Goal: Transaction & Acquisition: Purchase product/service

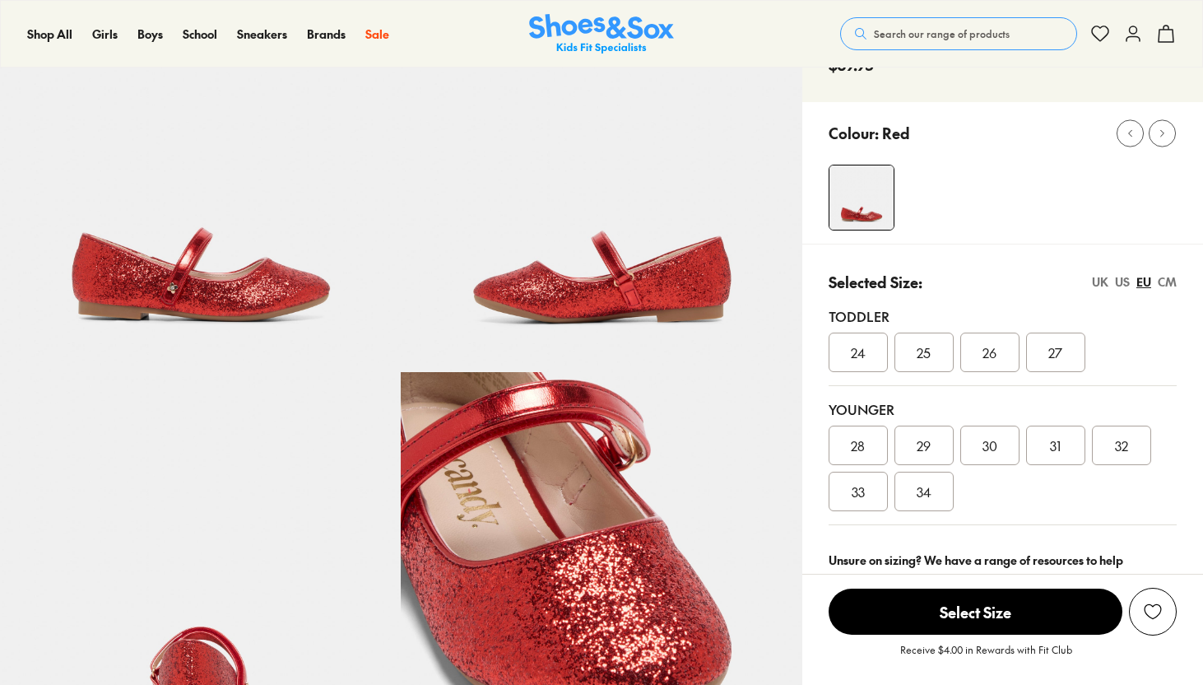
scroll to position [133, 0]
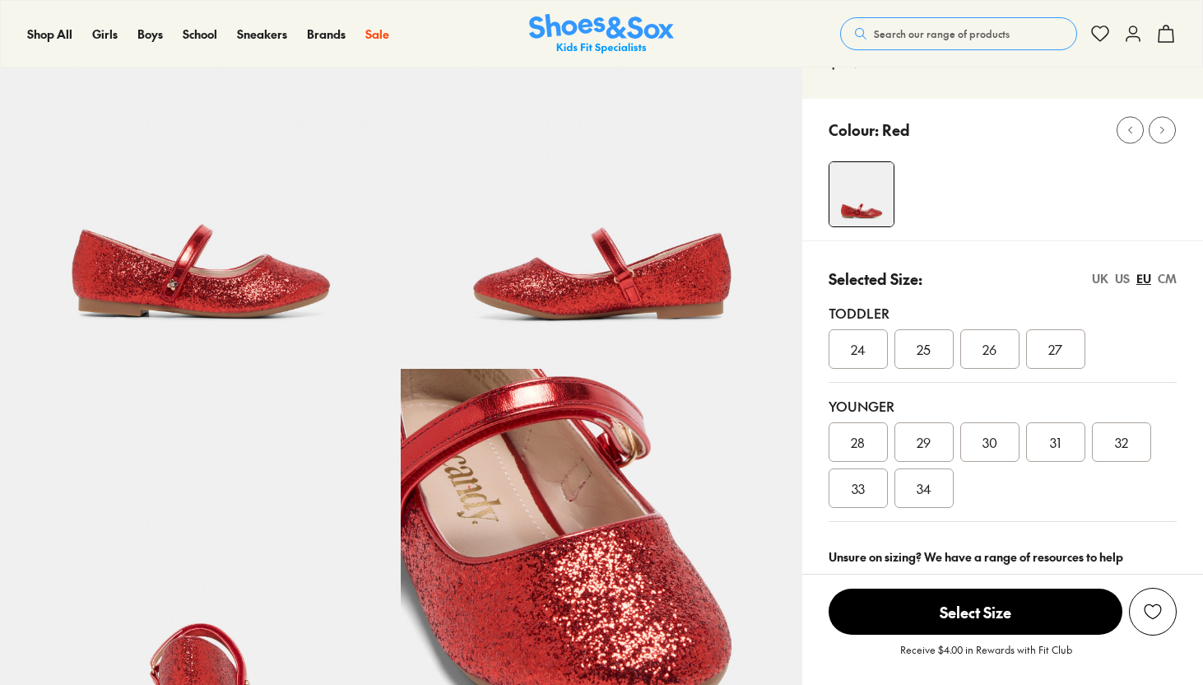
select select "*"
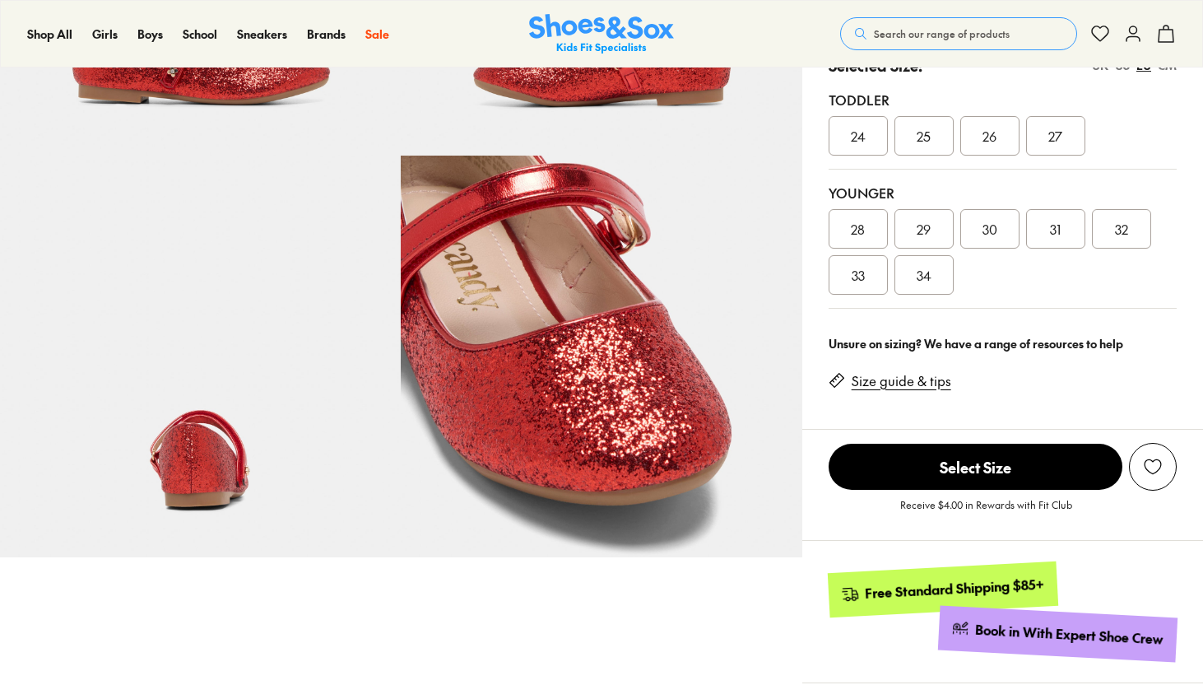
scroll to position [346, 0]
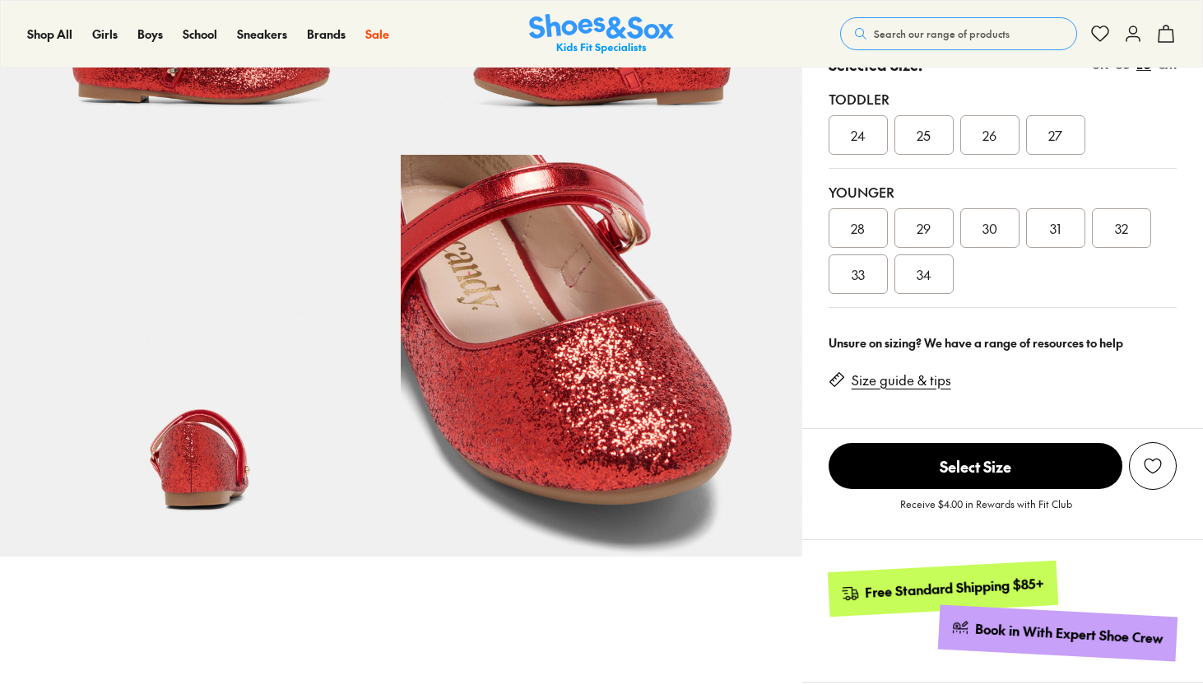
click at [934, 384] on link "Size guide & tips" at bounding box center [902, 380] width 100 height 18
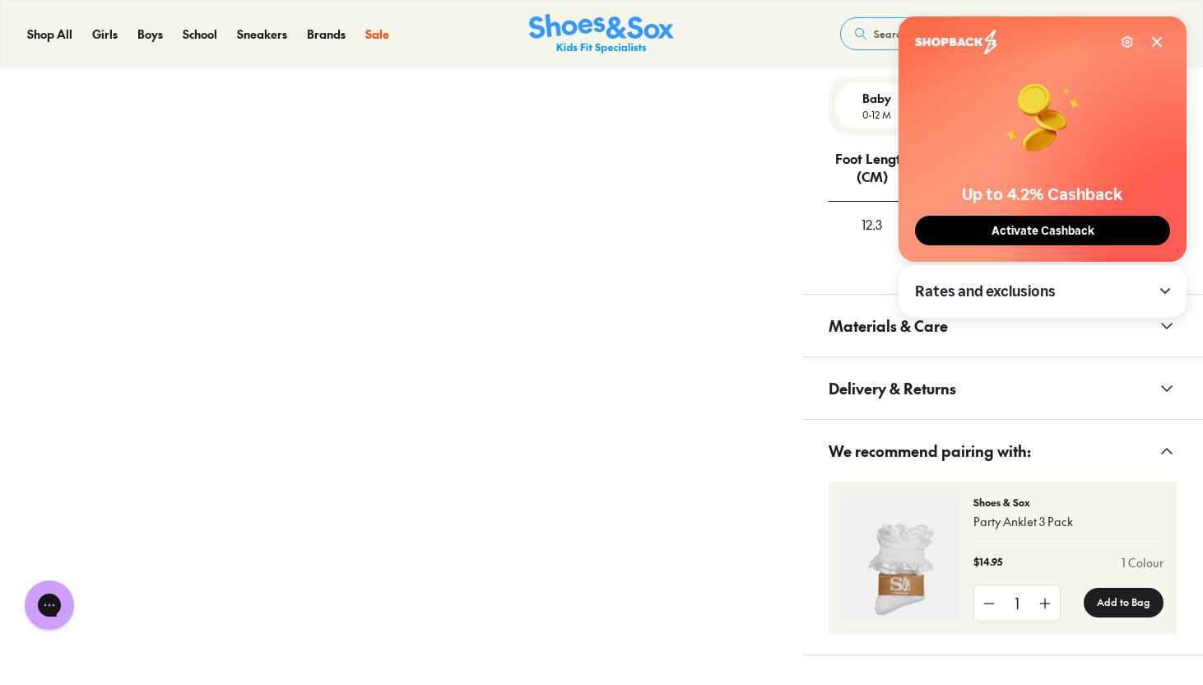
click at [1152, 40] on icon at bounding box center [1157, 41] width 13 height 13
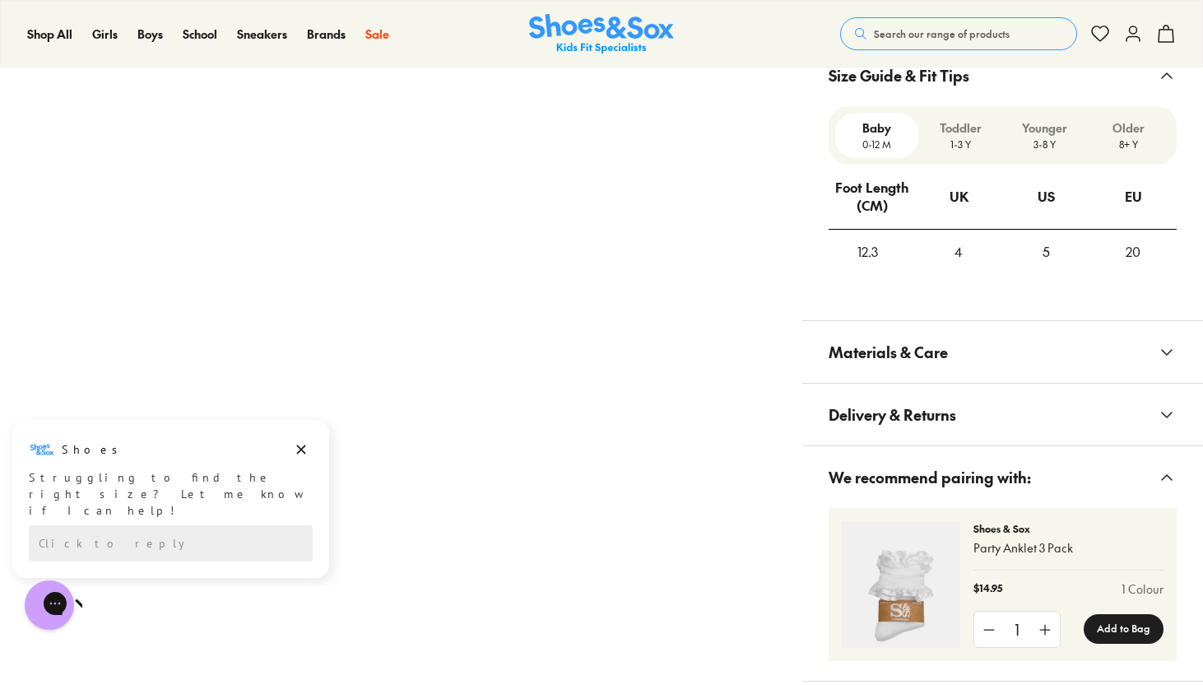
scroll to position [1053, 0]
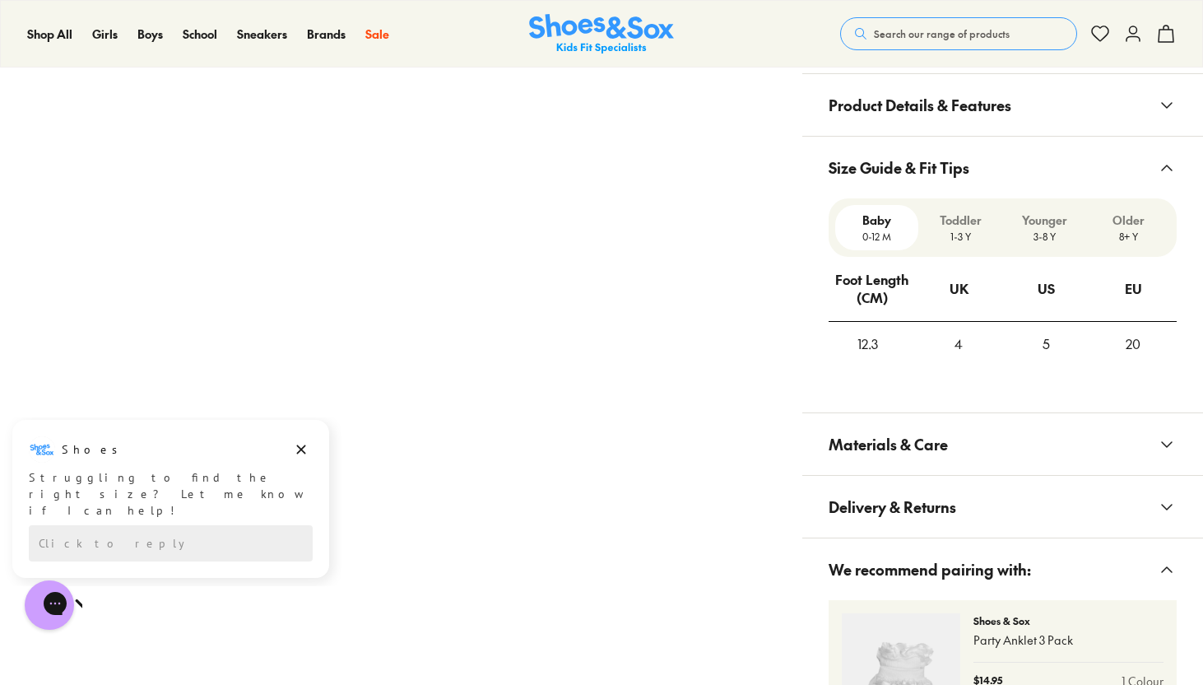
click at [1133, 198] on div "Baby [DEMOGRAPHIC_DATA]-12 M Toddler 1-3 Y Younger 3-8 Y Older 8+ Y" at bounding box center [1003, 227] width 348 height 58
click at [1131, 244] on div "Older 8+ Y" at bounding box center [1128, 227] width 84 height 45
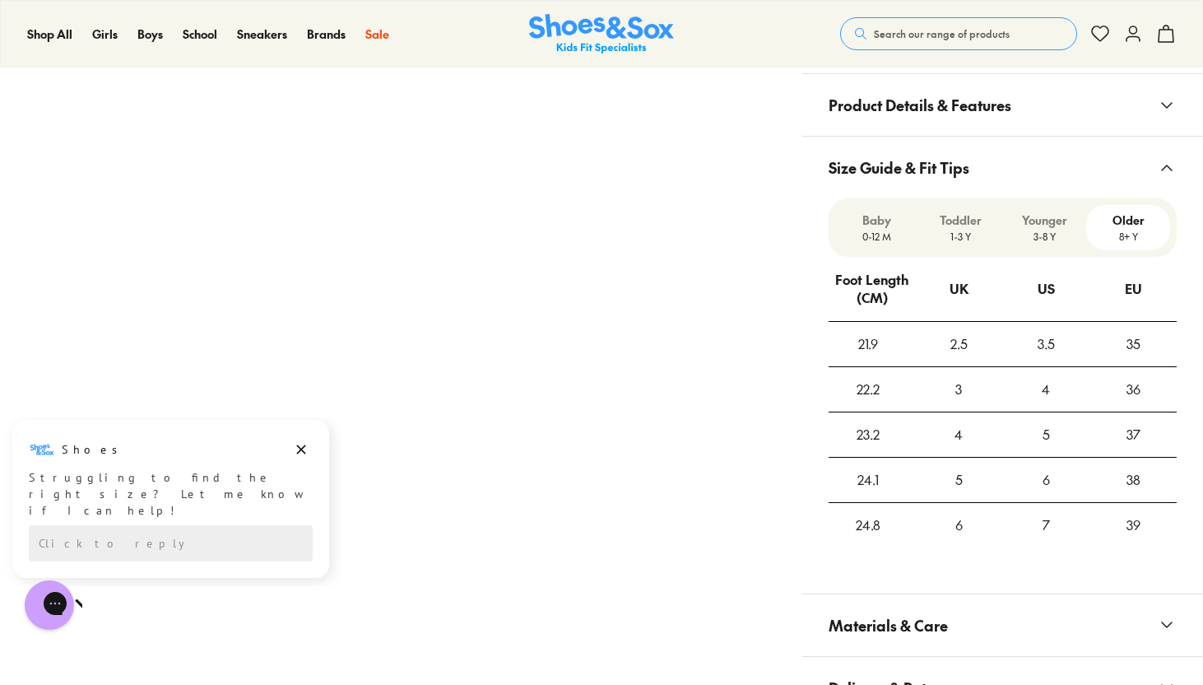
click at [1065, 235] on p "3-8 Y" at bounding box center [1044, 236] width 71 height 15
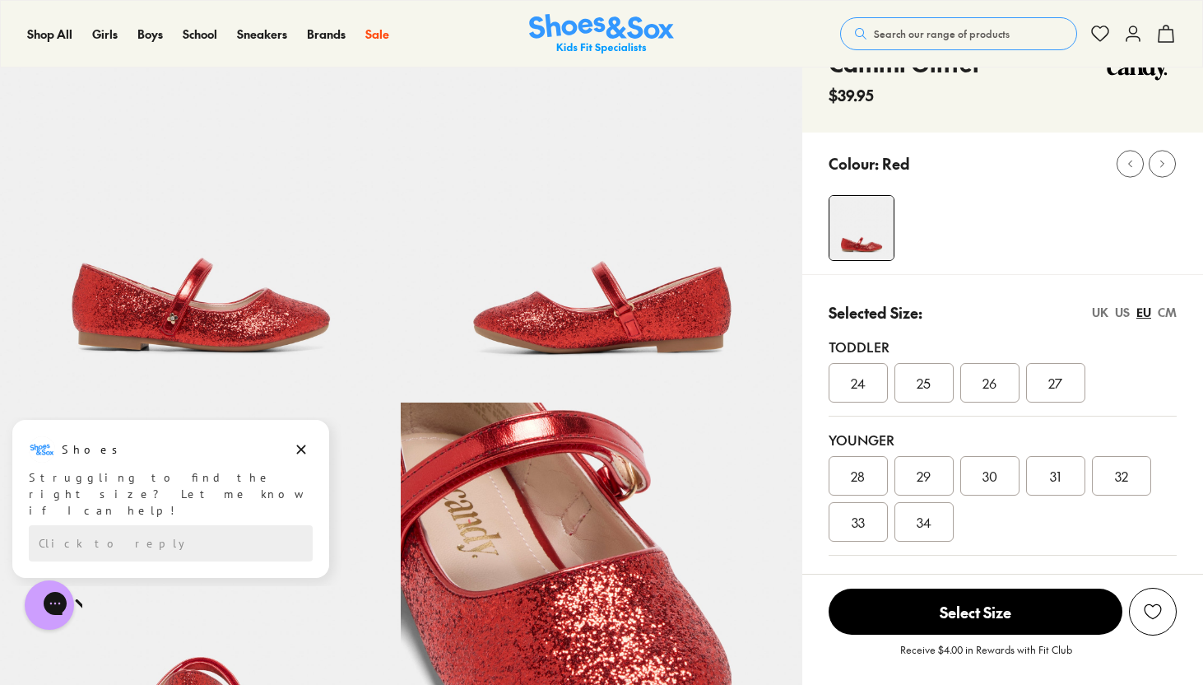
scroll to position [86, 0]
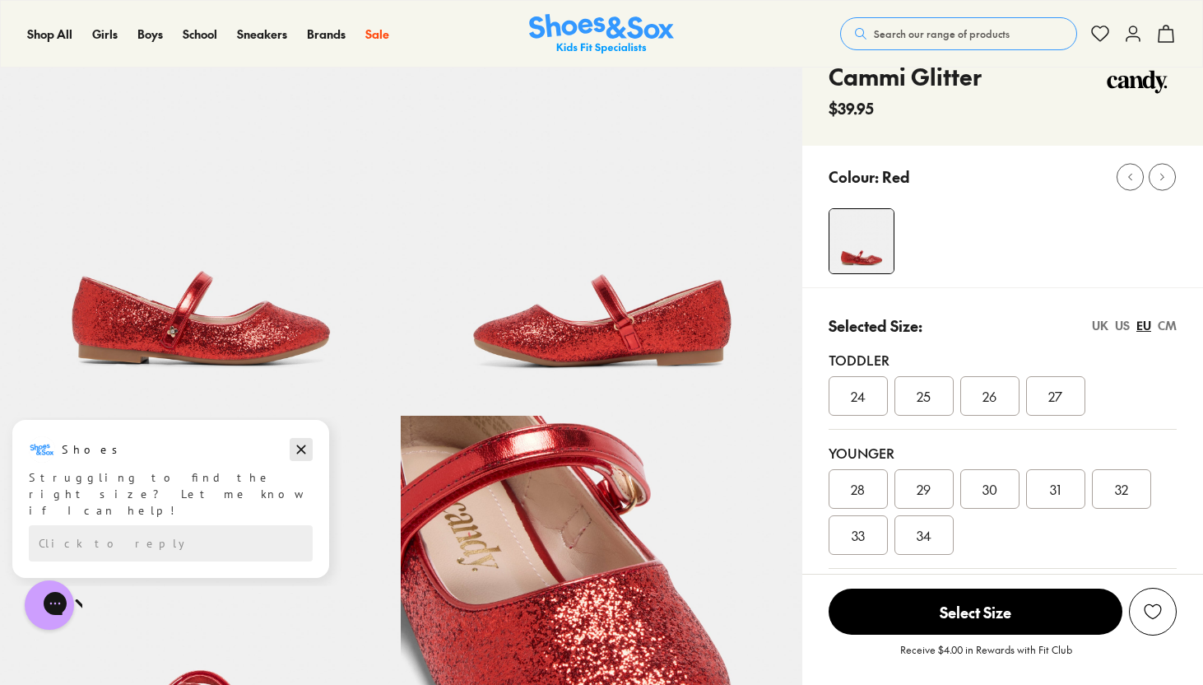
click at [305, 446] on icon "Dismiss campaign" at bounding box center [301, 450] width 16 height 20
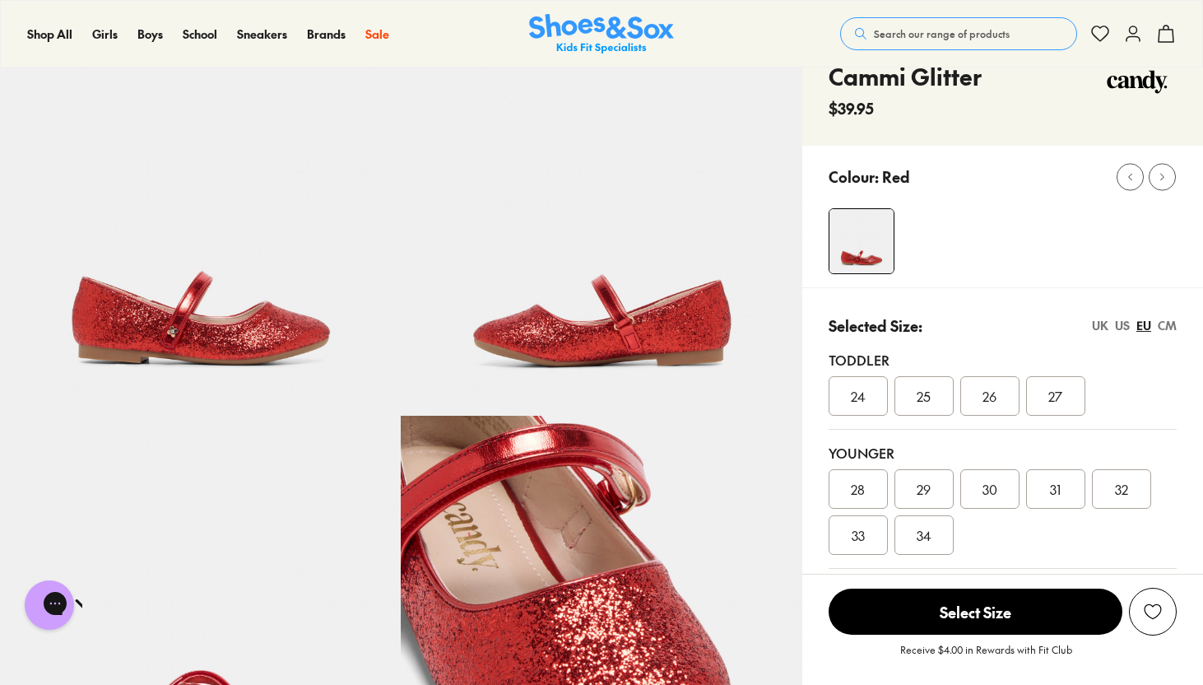
scroll to position [0, 0]
